Goal: Information Seeking & Learning: Find contact information

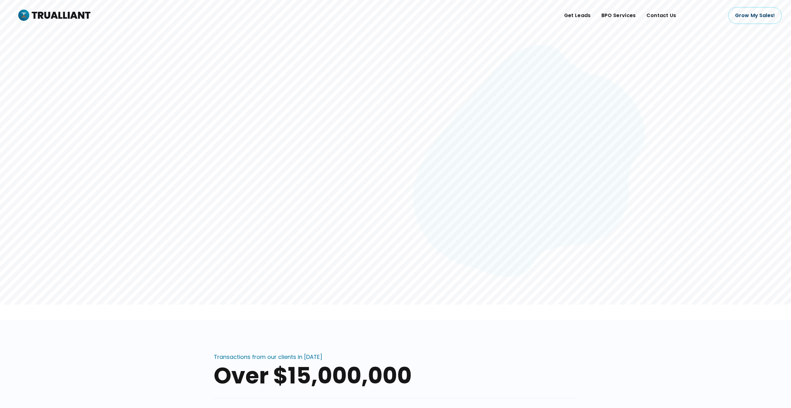
click at [662, 17] on span "Contact Us" at bounding box center [661, 15] width 30 height 9
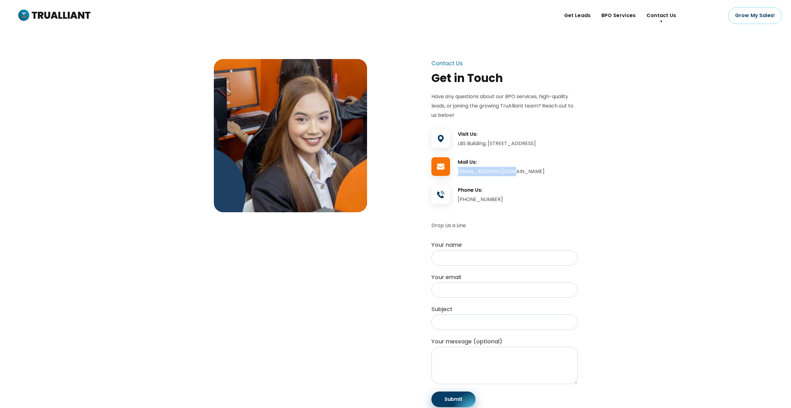
drag, startPoint x: 509, startPoint y: 180, endPoint x: 458, endPoint y: 178, distance: 51.9
click at [458, 176] on div "[EMAIL_ADDRESS][DOMAIN_NAME]" at bounding box center [518, 171] width 120 height 9
copy div "[EMAIL_ADDRESS][DOMAIN_NAME]"
